Goal: Task Accomplishment & Management: Manage account settings

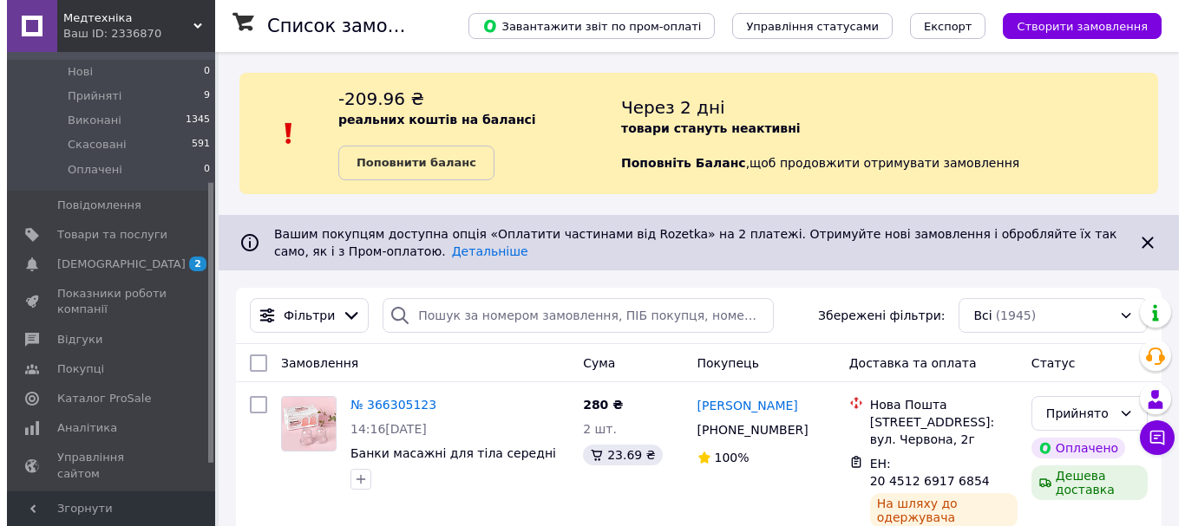
scroll to position [245, 0]
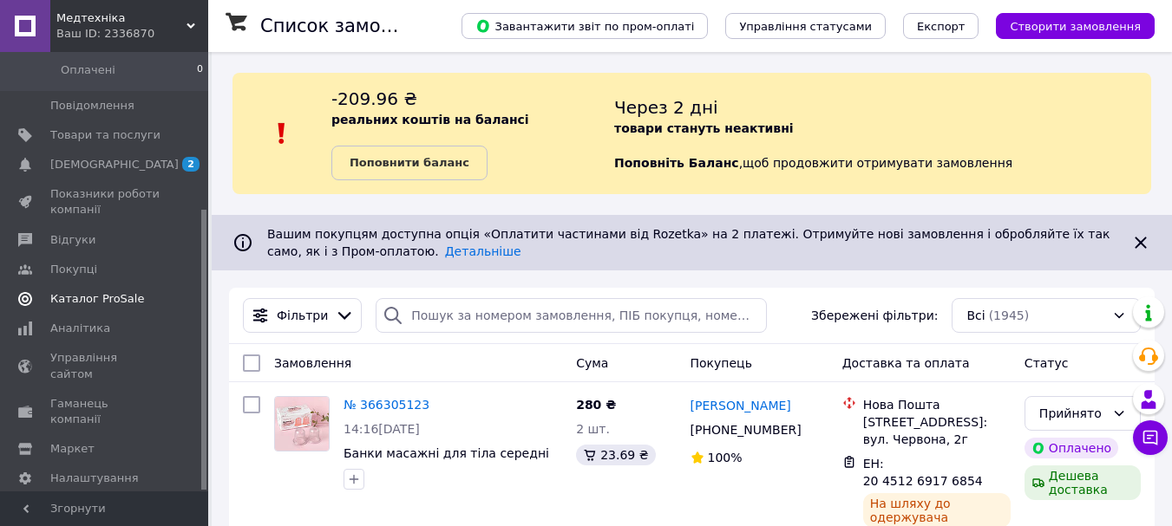
click at [88, 291] on span "Каталог ProSale" at bounding box center [97, 299] width 94 height 16
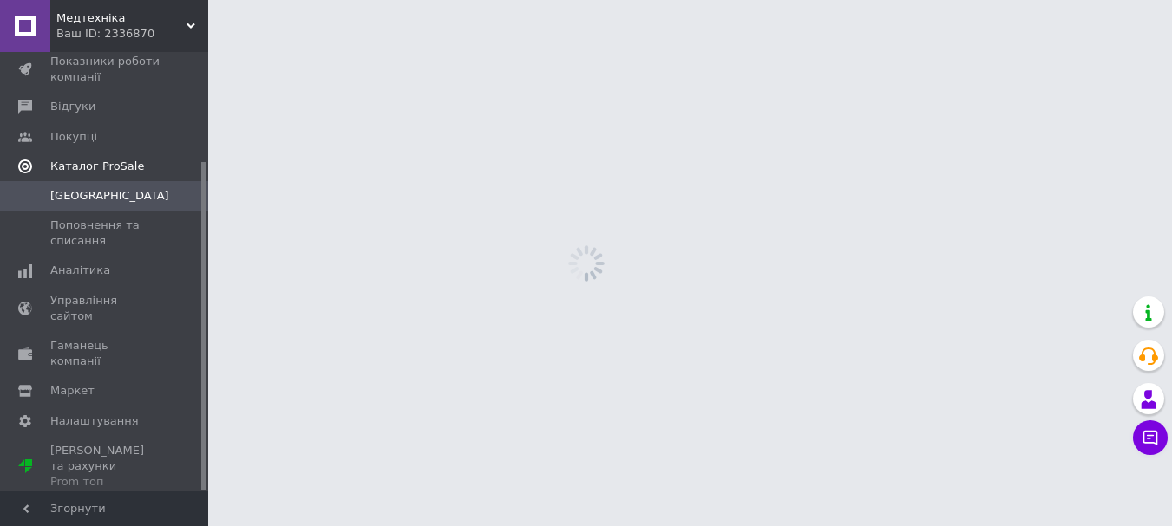
scroll to position [147, 0]
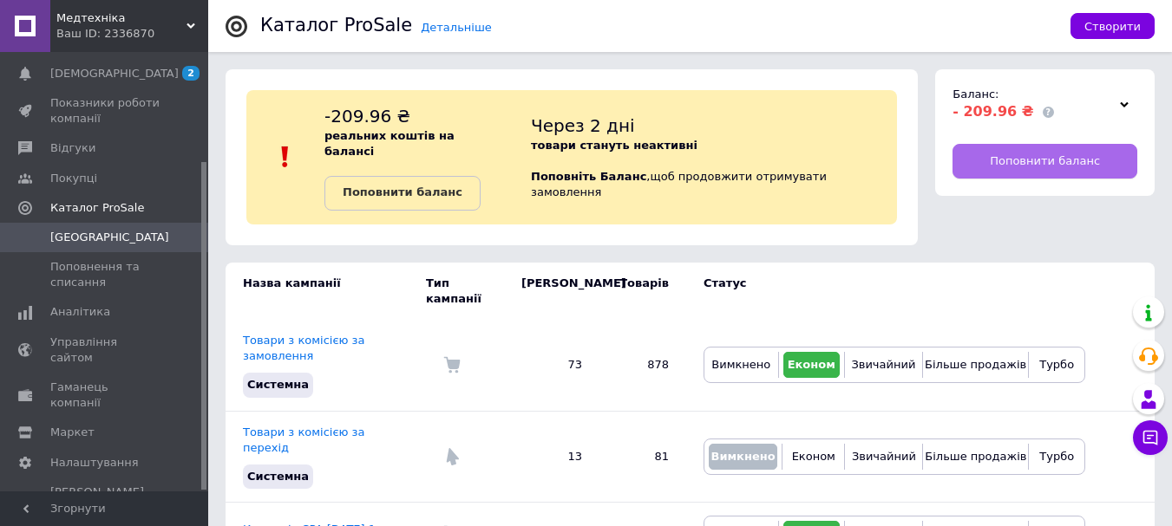
click at [1062, 160] on span "Поповнити баланс" at bounding box center [1045, 162] width 110 height 16
